Goal: Communication & Community: Answer question/provide support

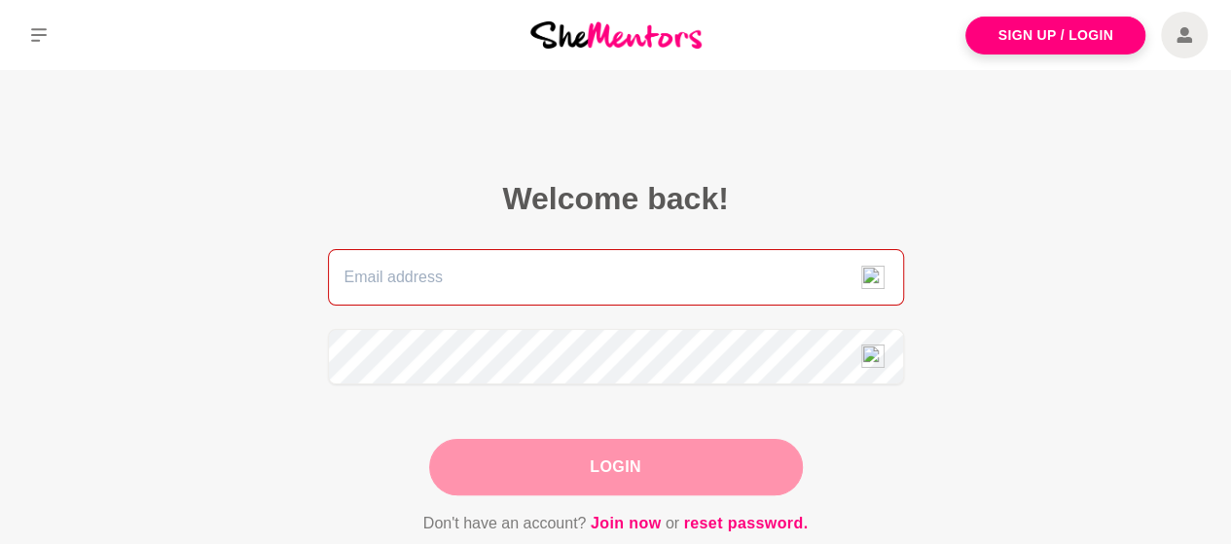
click at [532, 281] on input "email" at bounding box center [616, 277] width 576 height 56
type input "[PERSON_NAME][EMAIL_ADDRESS][DOMAIN_NAME]"
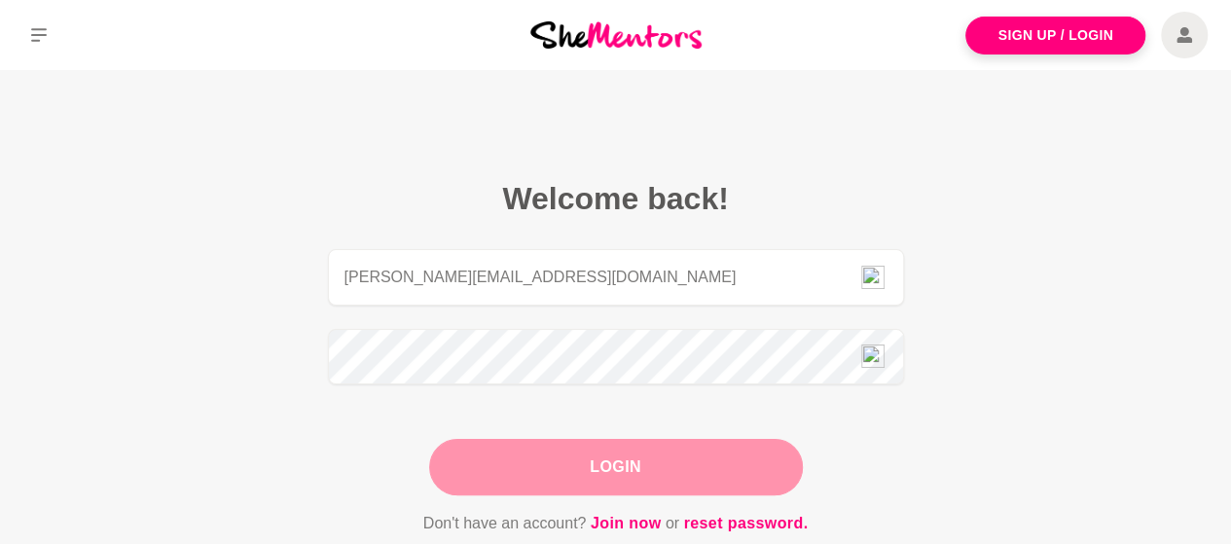
click at [516, 478] on button "Login" at bounding box center [616, 467] width 374 height 56
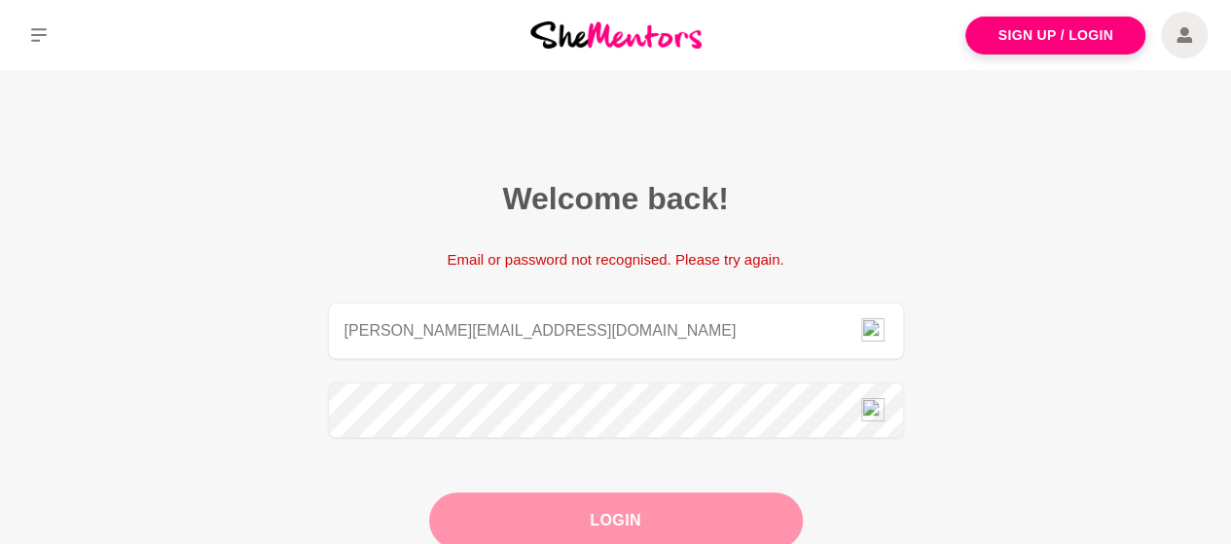
click at [558, 527] on button "Login" at bounding box center [616, 520] width 374 height 56
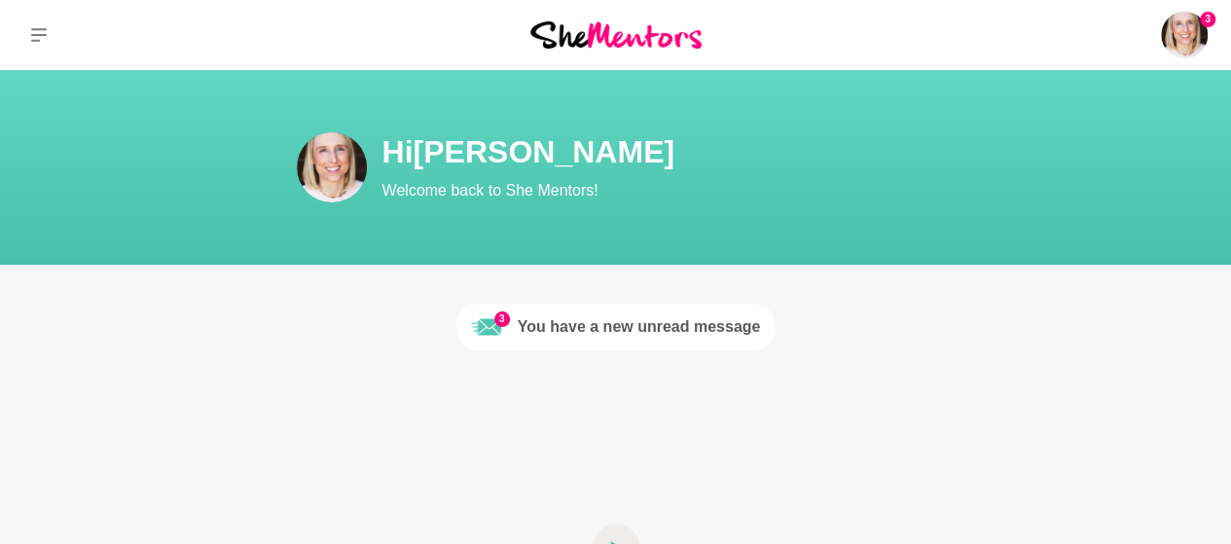
click at [638, 322] on div "You have a new unread message" at bounding box center [639, 326] width 243 height 23
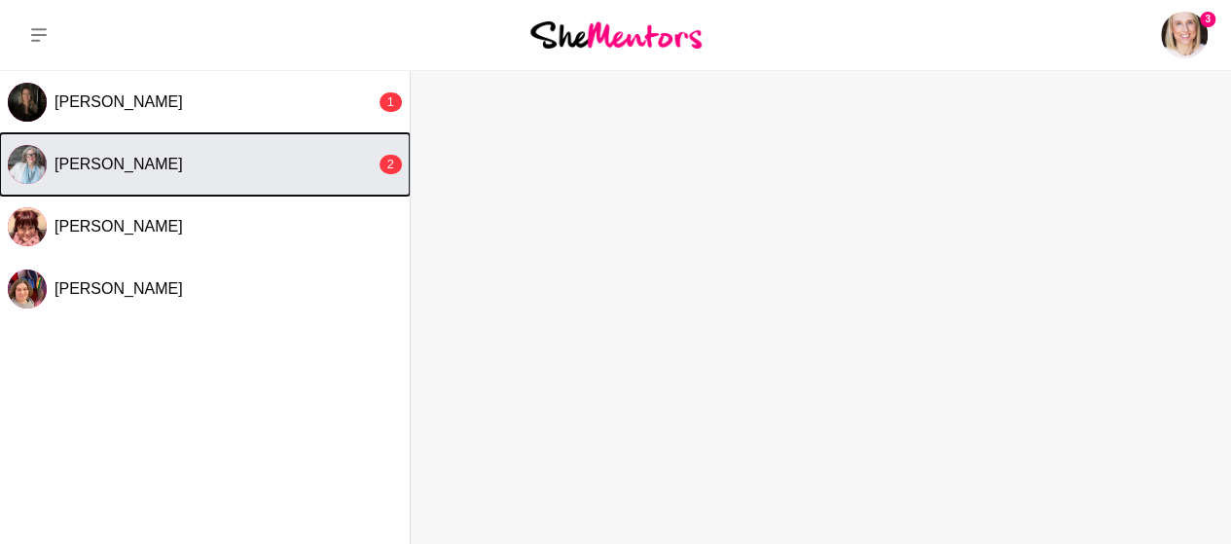
click at [265, 188] on button "[PERSON_NAME] 2" at bounding box center [205, 164] width 410 height 62
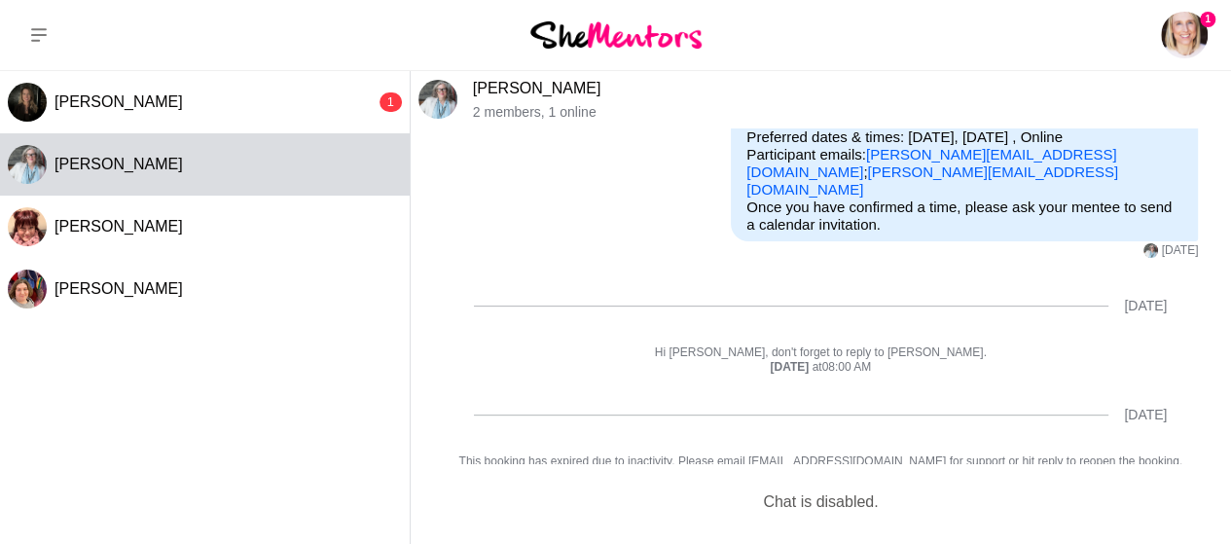
scroll to position [293, 0]
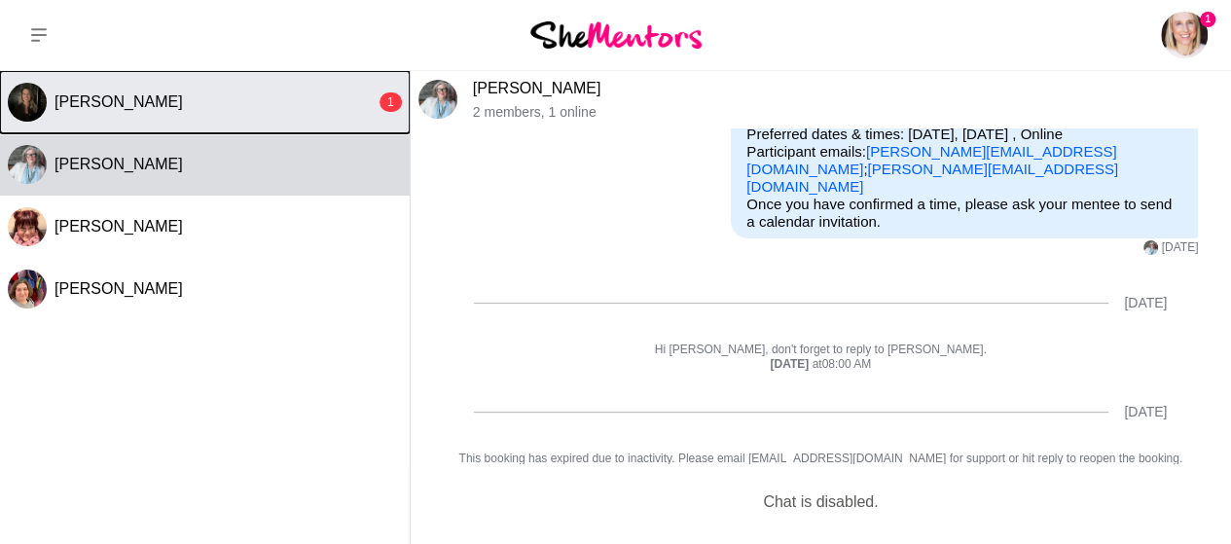
click at [182, 98] on span "[PERSON_NAME]" at bounding box center [119, 101] width 128 height 17
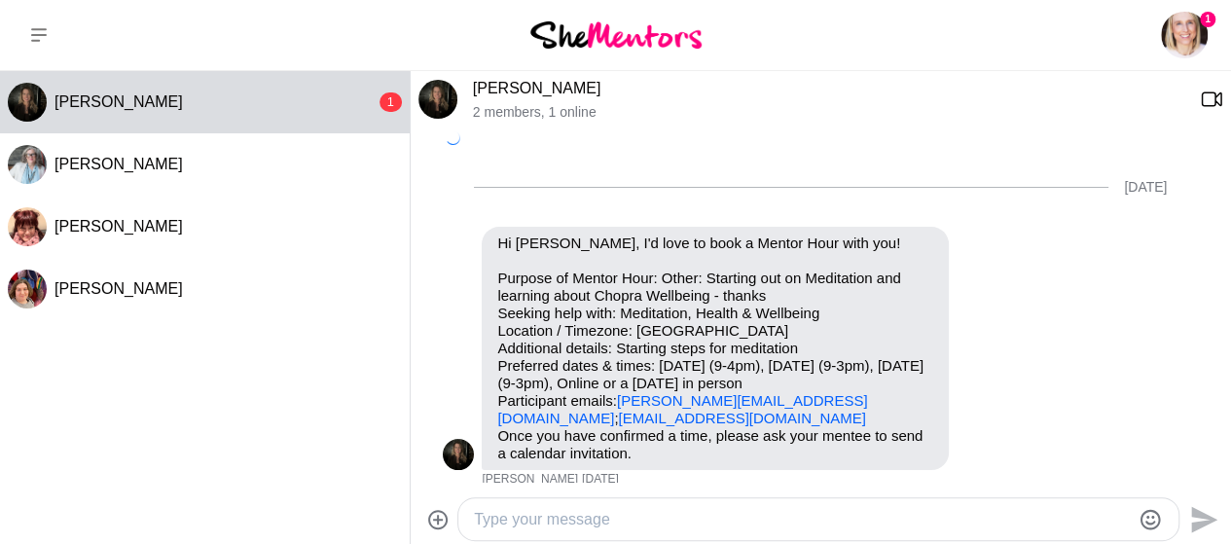
scroll to position [1199, 0]
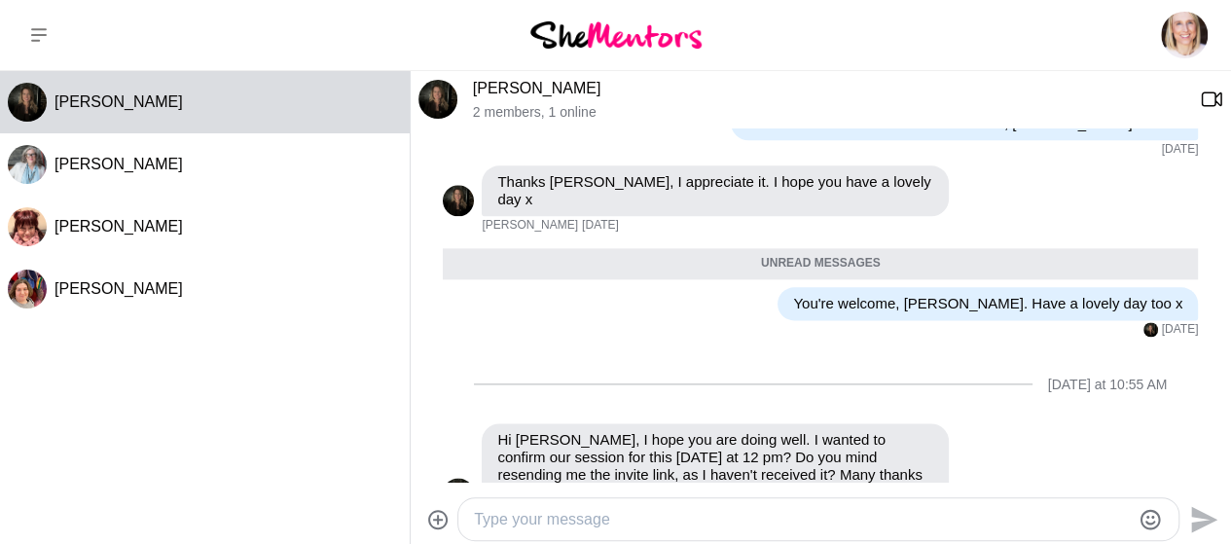
click at [541, 520] on textarea "Type your message" at bounding box center [802, 519] width 656 height 23
type textarea "J"
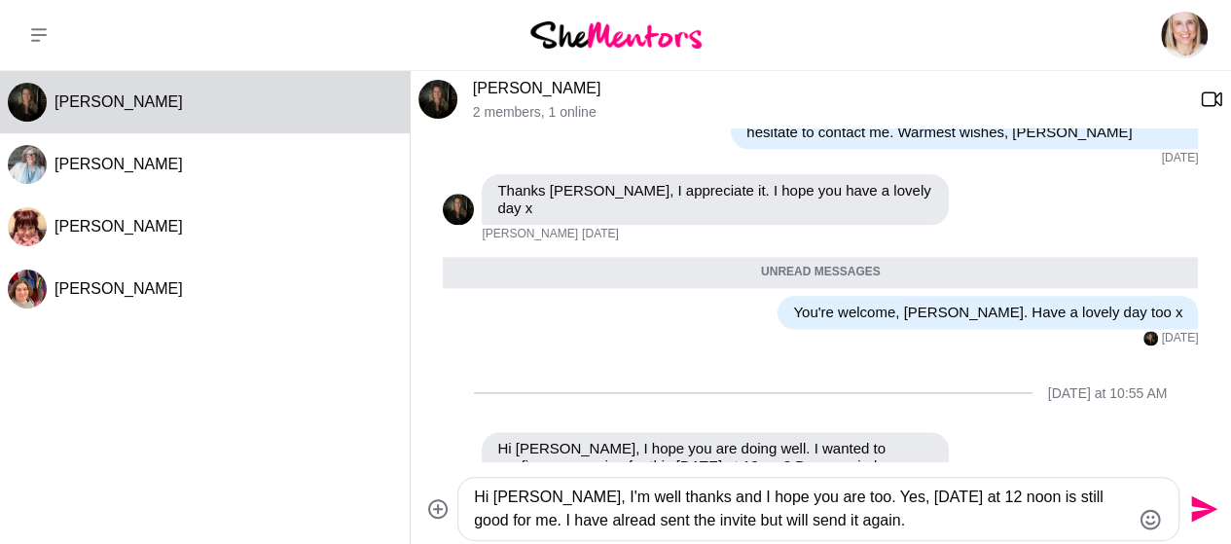
scroll to position [1219, 0]
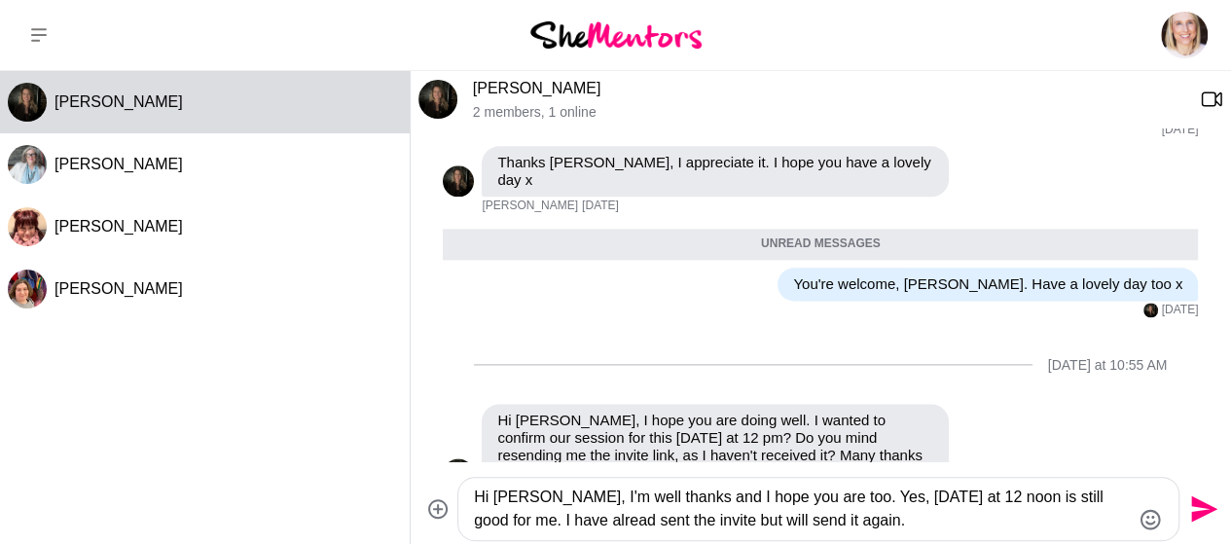
click at [891, 510] on textarea "Hi [PERSON_NAME], I'm well thanks and I hope you are too. Yes, [DATE] at 12 noo…" at bounding box center [802, 509] width 656 height 47
click at [556, 521] on textarea "Hi [PERSON_NAME], I'm well thanks and I hope you are too. Yes, [DATE] at 12 noo…" at bounding box center [802, 509] width 656 height 47
click at [696, 523] on textarea "Hi [PERSON_NAME], I'm well thanks and I hope you are too. Yes, [DATE] at 12 noo…" at bounding box center [802, 509] width 656 height 47
click at [853, 529] on textarea "Hi [PERSON_NAME], I'm well thanks and I hope you are too. Yes, [DATE] at 12 noo…" at bounding box center [802, 509] width 656 height 47
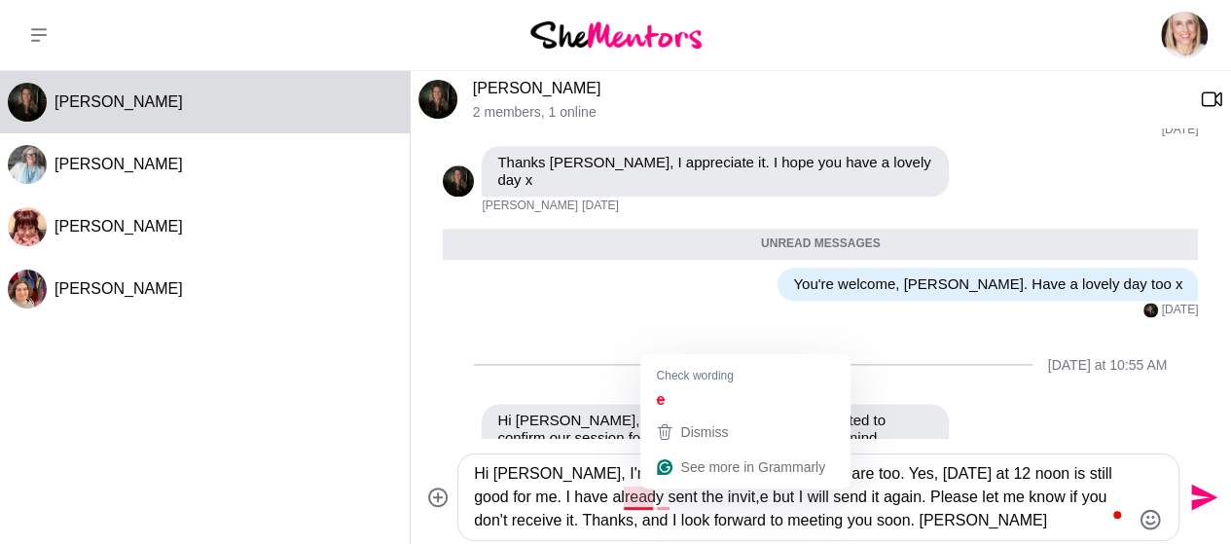
click at [652, 497] on textarea "Hi [PERSON_NAME], I'm well, thanks, and I hope you are too. Yes, [DATE] at 12 n…" at bounding box center [802, 497] width 656 height 70
click at [670, 493] on textarea "Hi [PERSON_NAME], I'm well, thanks, and I hope you are too. Yes, [DATE] at 12 n…" at bounding box center [802, 497] width 656 height 70
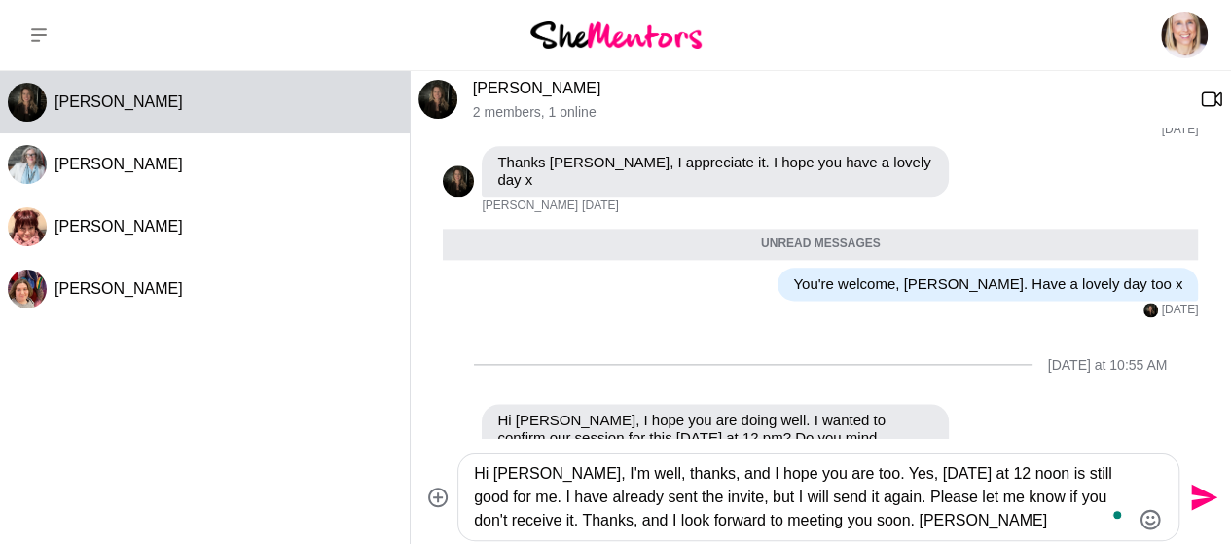
click at [910, 520] on textarea "Hi [PERSON_NAME], I'm well, thanks, and I hope you are too. Yes, [DATE] at 12 n…" at bounding box center [802, 497] width 656 height 70
type textarea "Hi [PERSON_NAME], I'm well, thanks, and I hope you are too. Yes, [DATE] at 12 n…"
click at [1197, 492] on icon "Send" at bounding box center [1204, 498] width 26 height 26
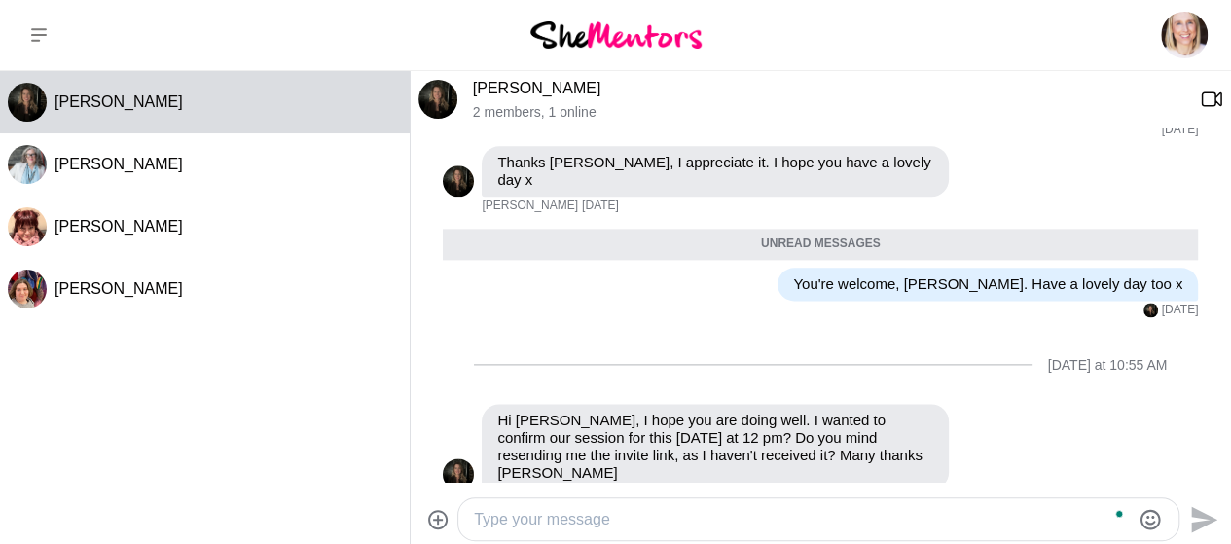
scroll to position [1309, 0]
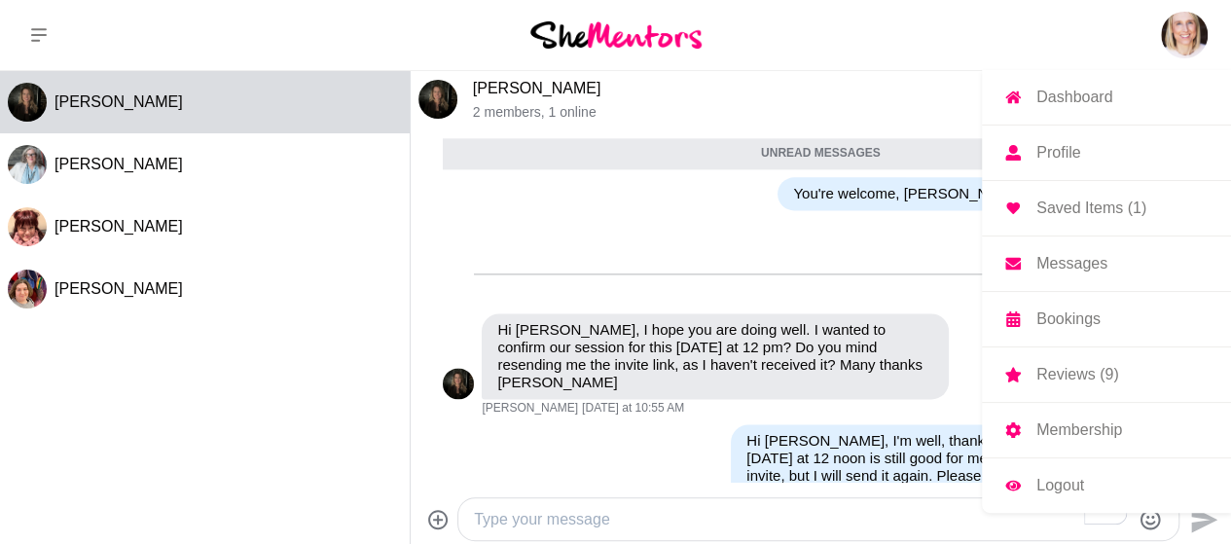
click at [1061, 478] on p "Logout" at bounding box center [1061, 486] width 48 height 16
